Goal: Information Seeking & Learning: Learn about a topic

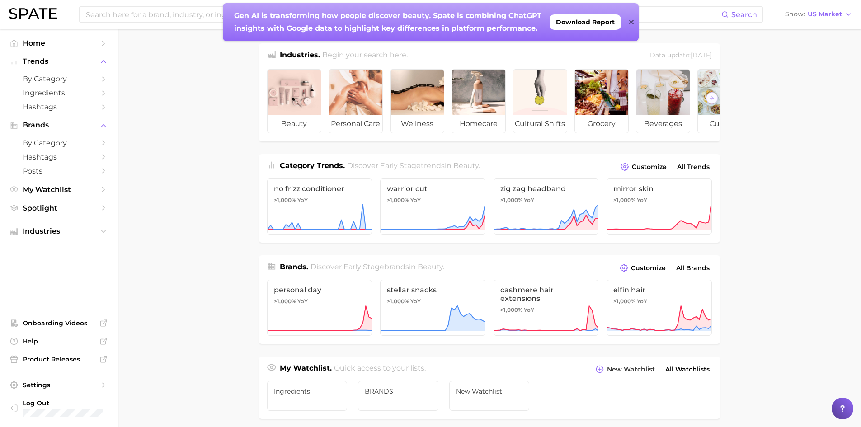
click at [631, 22] on icon at bounding box center [631, 22] width 5 height 5
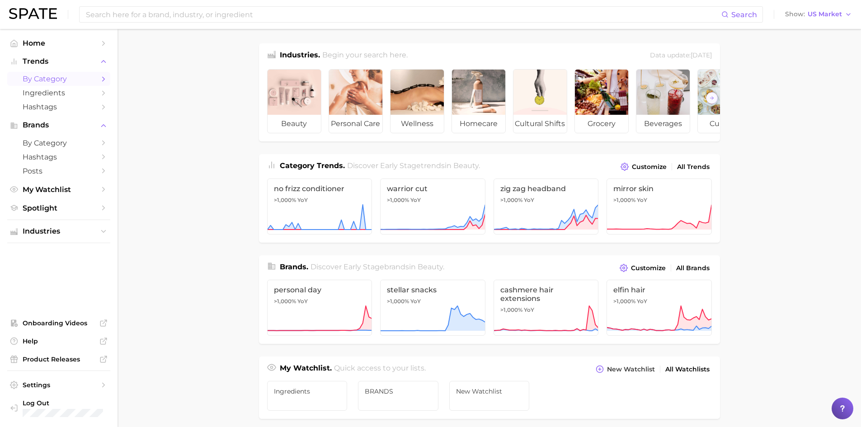
click at [43, 77] on span "by Category" at bounding box center [59, 79] width 72 height 9
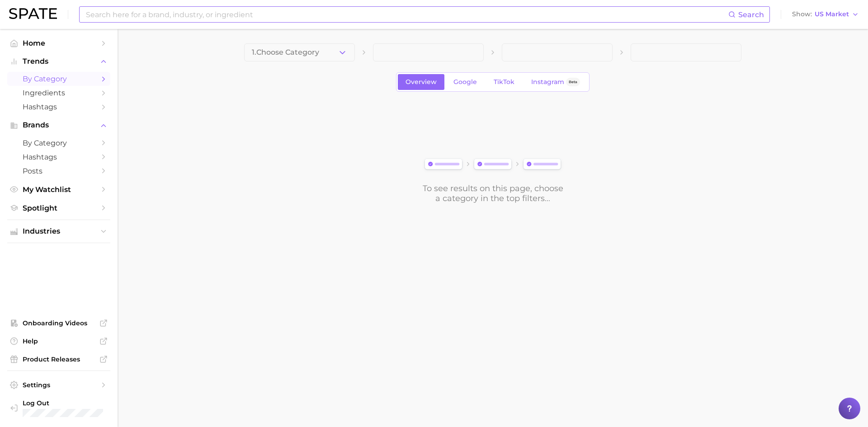
click at [163, 13] on input at bounding box center [406, 14] width 643 height 15
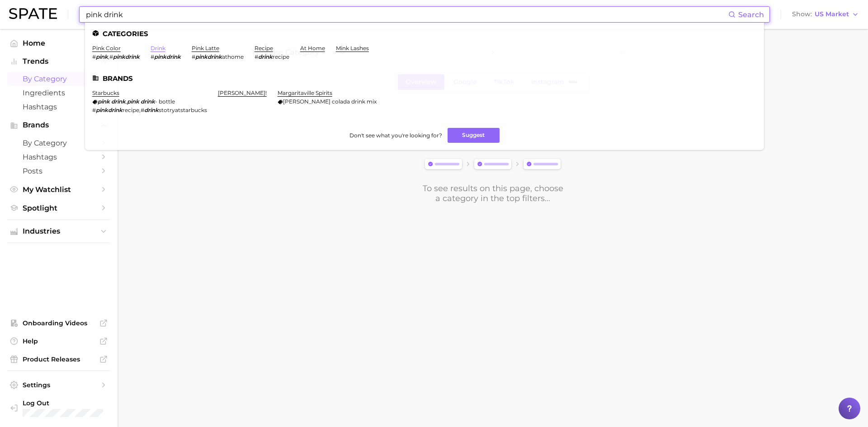
type input "pink drink"
click at [160, 50] on link "drink" at bounding box center [158, 48] width 15 height 7
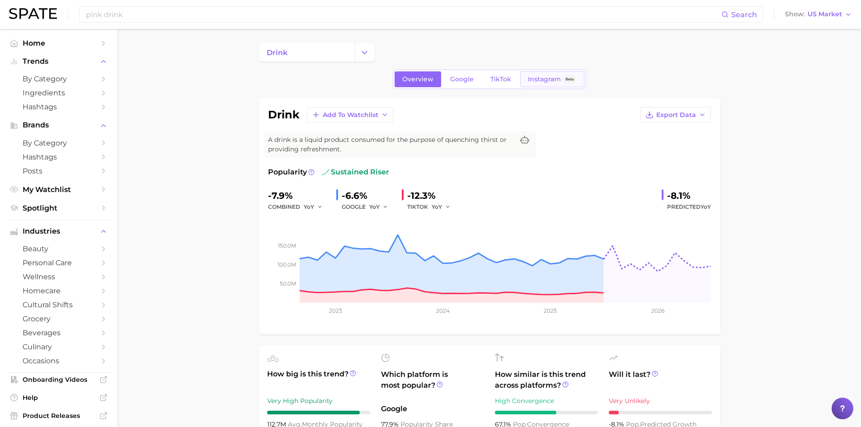
click at [539, 82] on span "Instagram" at bounding box center [544, 79] width 33 height 8
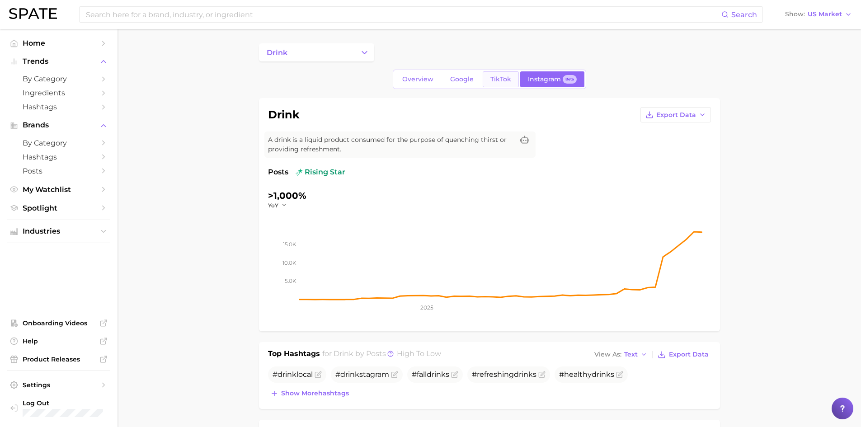
click at [496, 82] on span "TikTok" at bounding box center [500, 79] width 21 height 8
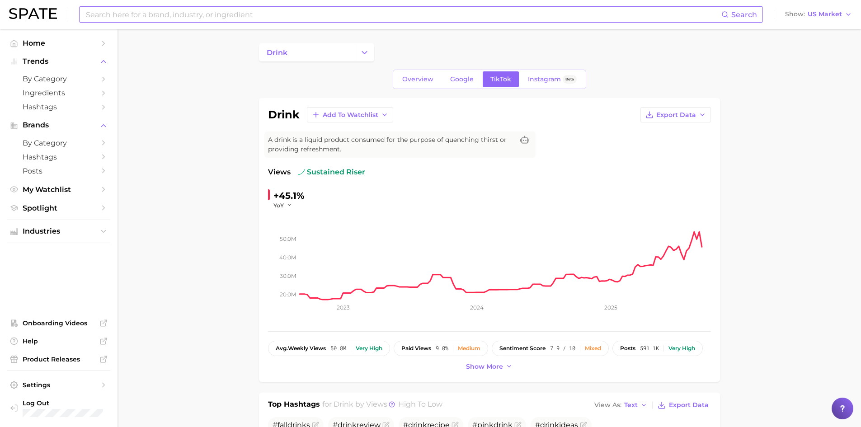
click at [111, 15] on input at bounding box center [403, 14] width 636 height 15
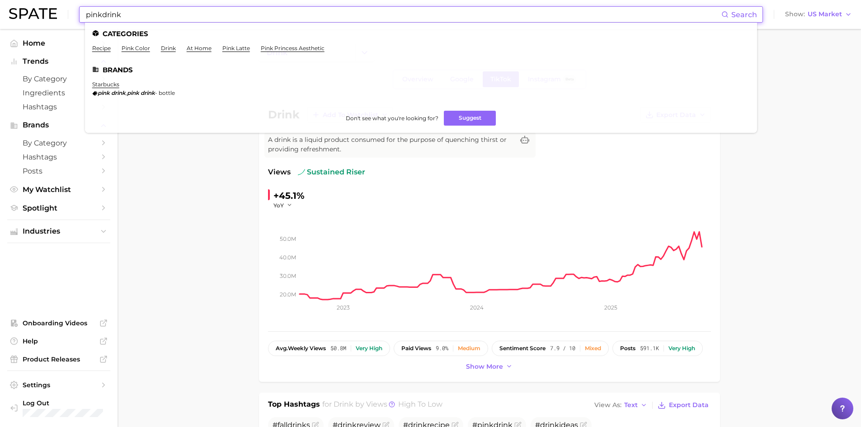
click at [102, 13] on input "pinkdrink" at bounding box center [403, 14] width 636 height 15
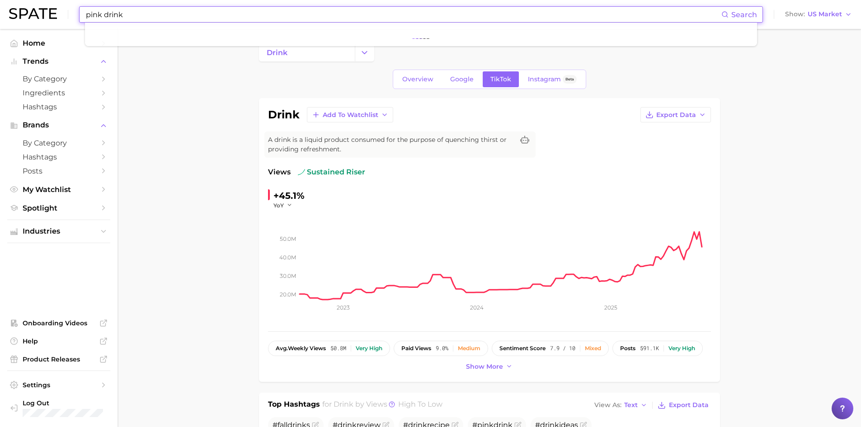
type input "pink drink"
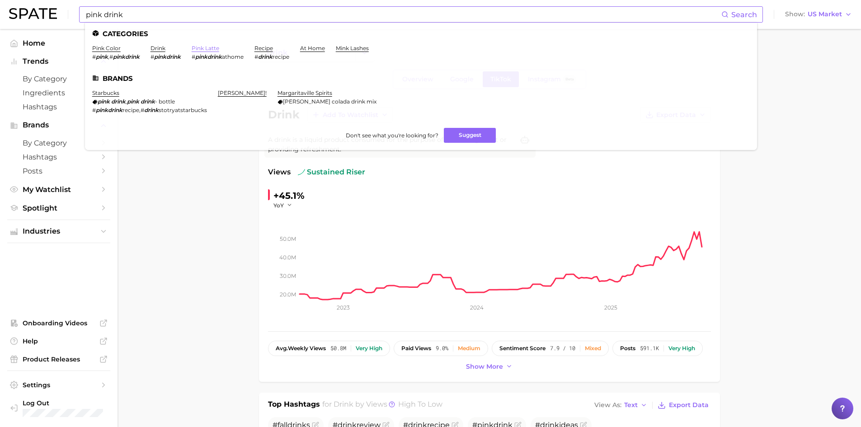
click at [217, 48] on link "pink latte" at bounding box center [206, 48] width 28 height 7
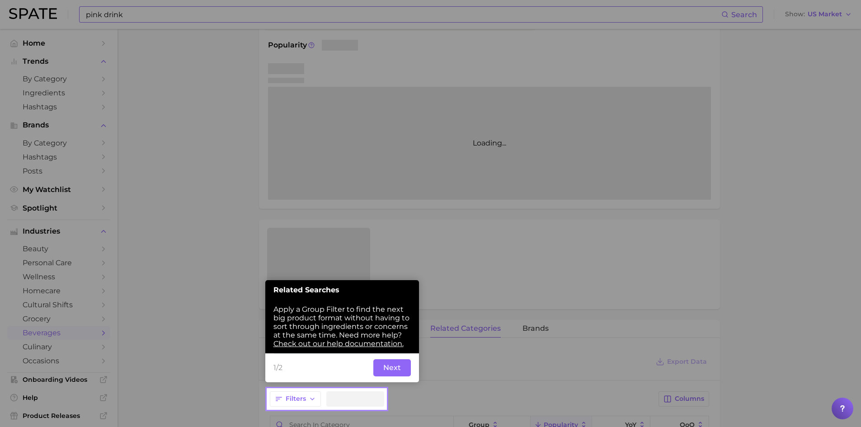
scroll to position [139, 0]
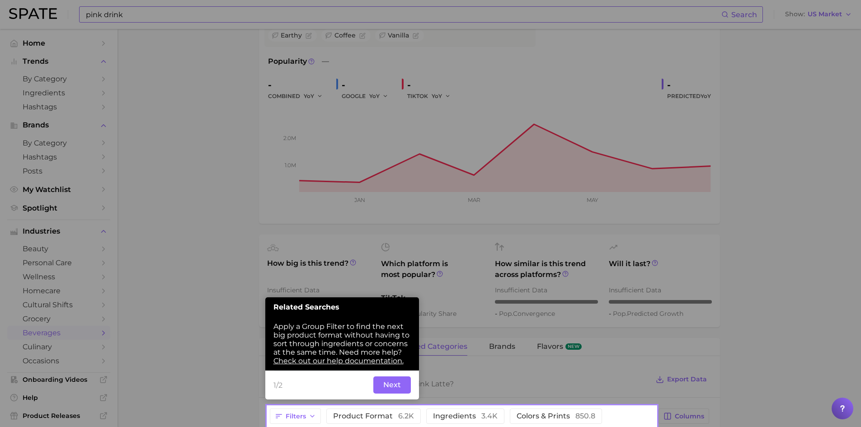
click at [396, 379] on button "Next" at bounding box center [392, 385] width 38 height 17
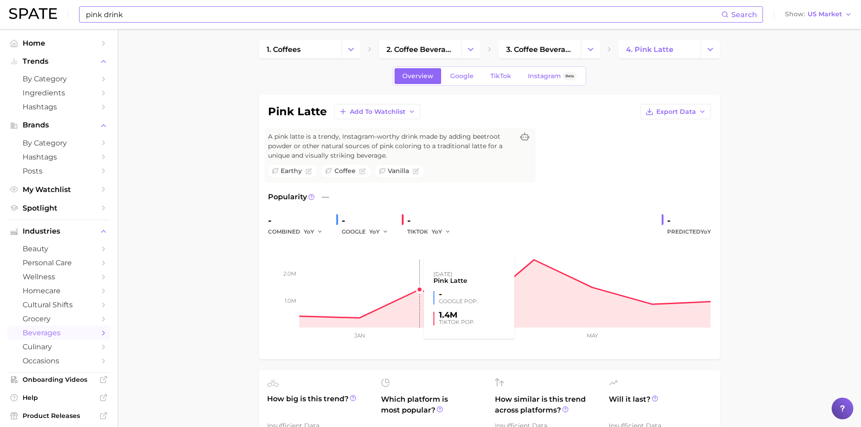
scroll to position [0, 0]
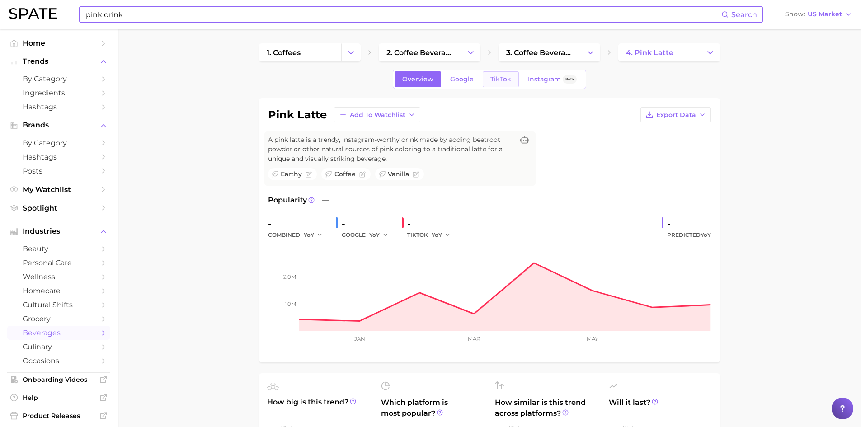
click at [499, 79] on span "TikTok" at bounding box center [500, 79] width 21 height 8
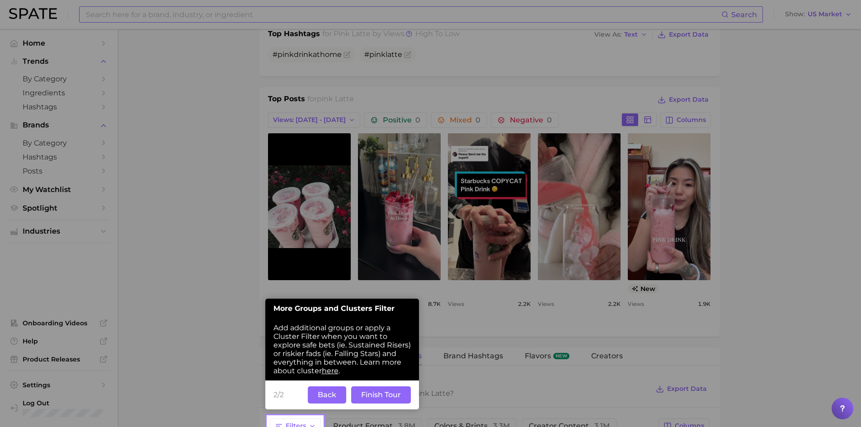
click at [328, 397] on button "Back" at bounding box center [327, 394] width 38 height 17
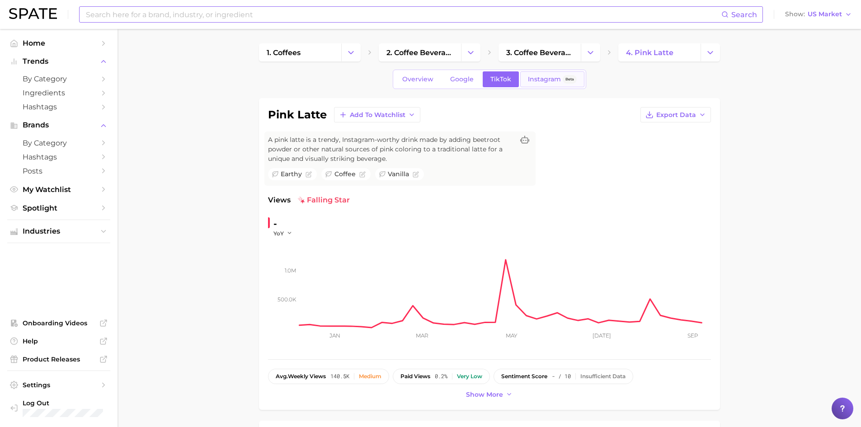
click at [546, 81] on span "Instagram" at bounding box center [544, 79] width 33 height 8
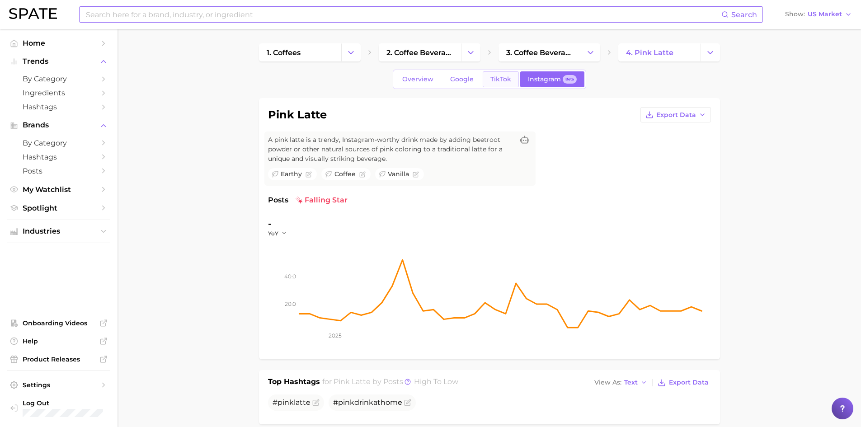
click at [498, 79] on span "TikTok" at bounding box center [500, 79] width 21 height 8
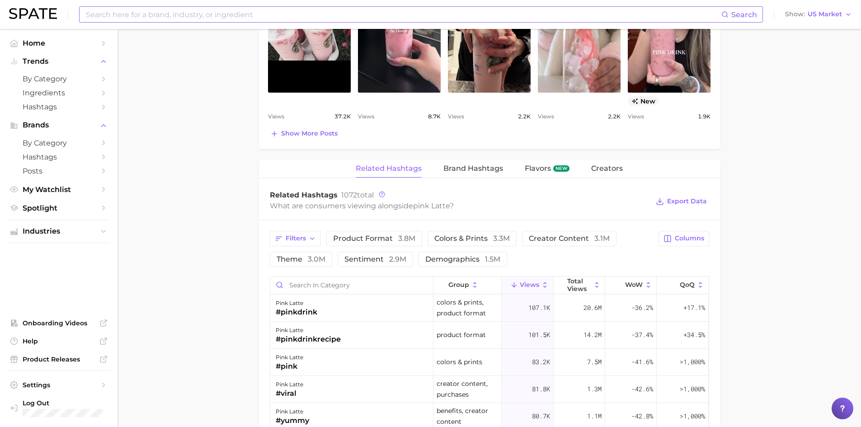
scroll to position [587, 0]
click at [693, 240] on span "Columns" at bounding box center [689, 238] width 29 height 8
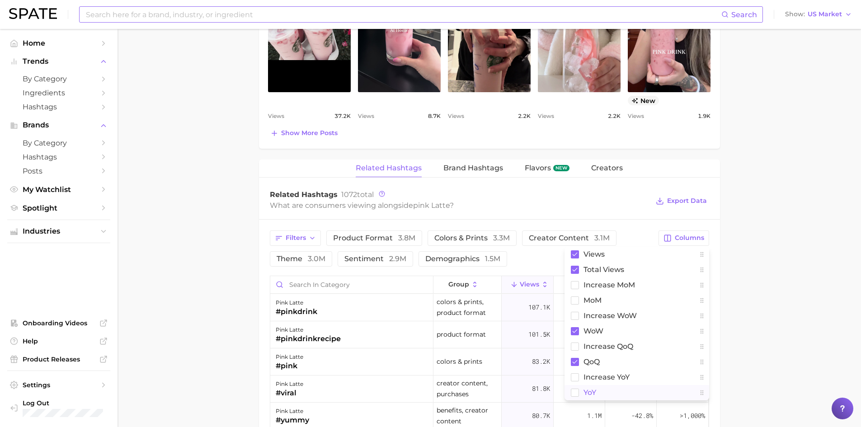
click at [574, 395] on rect at bounding box center [575, 393] width 8 height 8
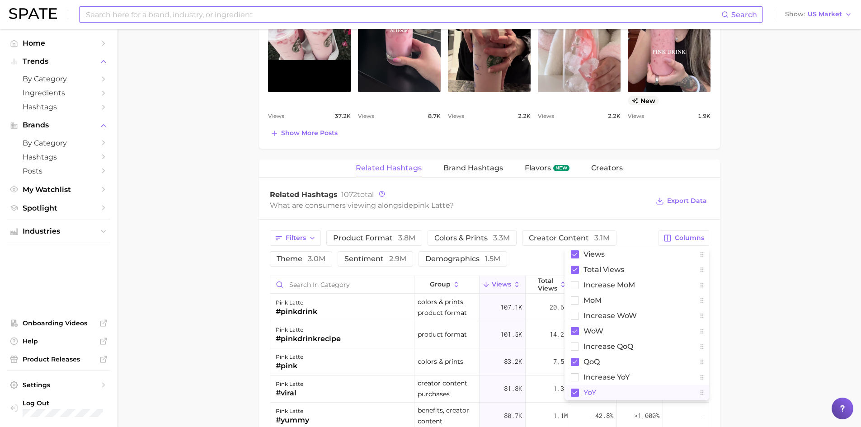
click at [781, 302] on main "1. coffees 2. coffee beverages 3. coffee beverages 4. pink latte Overview Googl…" at bounding box center [490, 100] width 744 height 1317
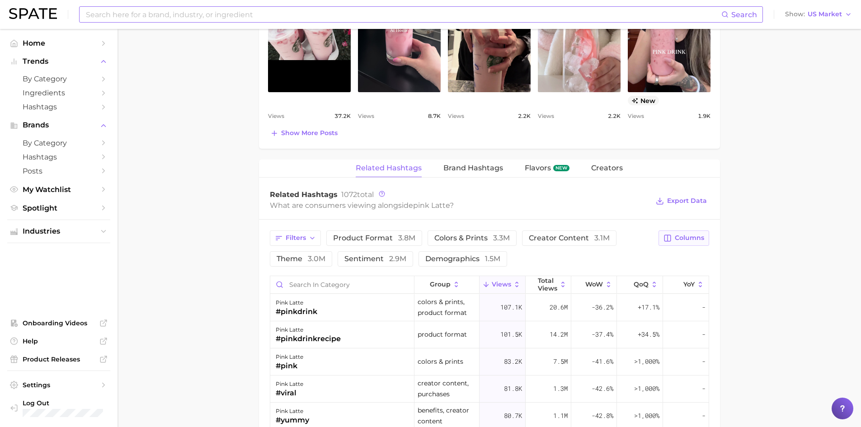
click at [687, 240] on span "Columns" at bounding box center [689, 238] width 29 height 8
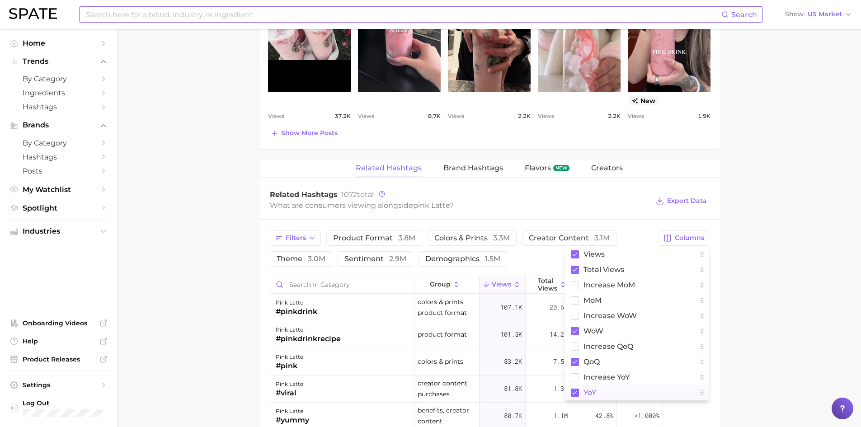
click at [575, 395] on rect at bounding box center [575, 393] width 8 height 8
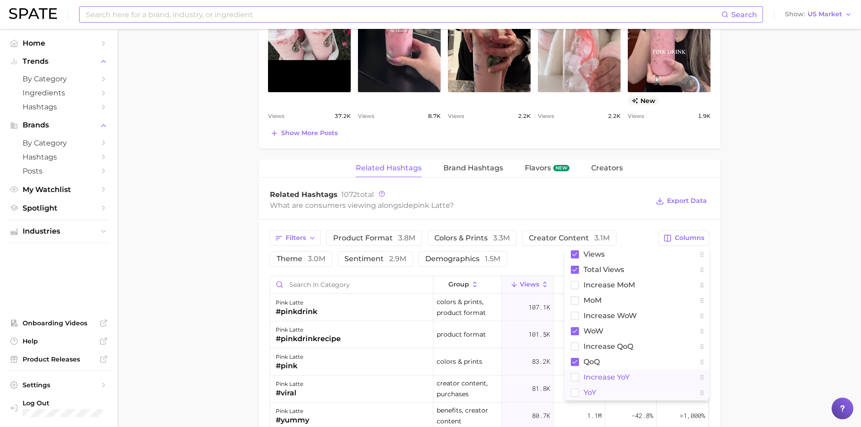
click at [577, 375] on rect at bounding box center [575, 377] width 8 height 8
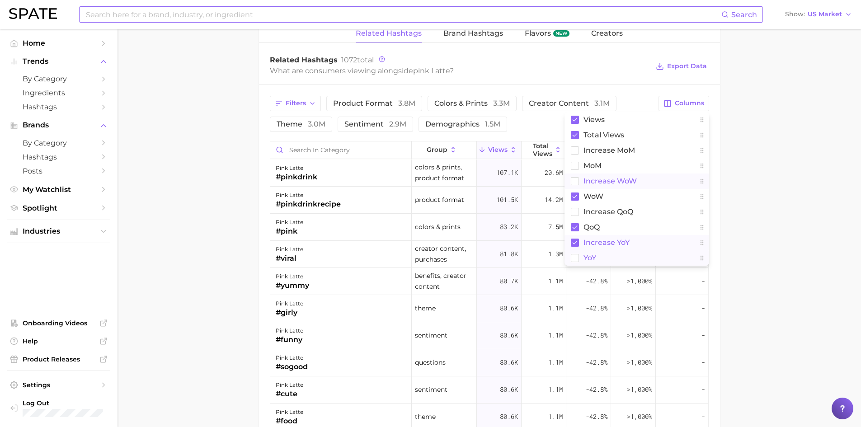
scroll to position [722, 0]
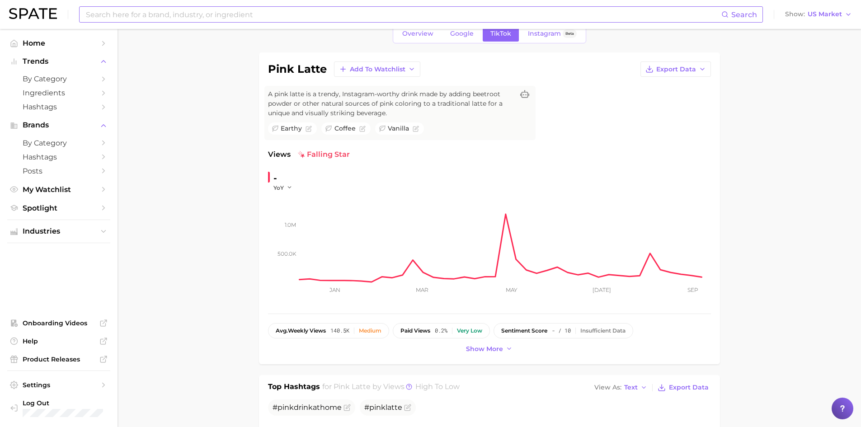
scroll to position [45, 0]
